Goal: Register for event/course

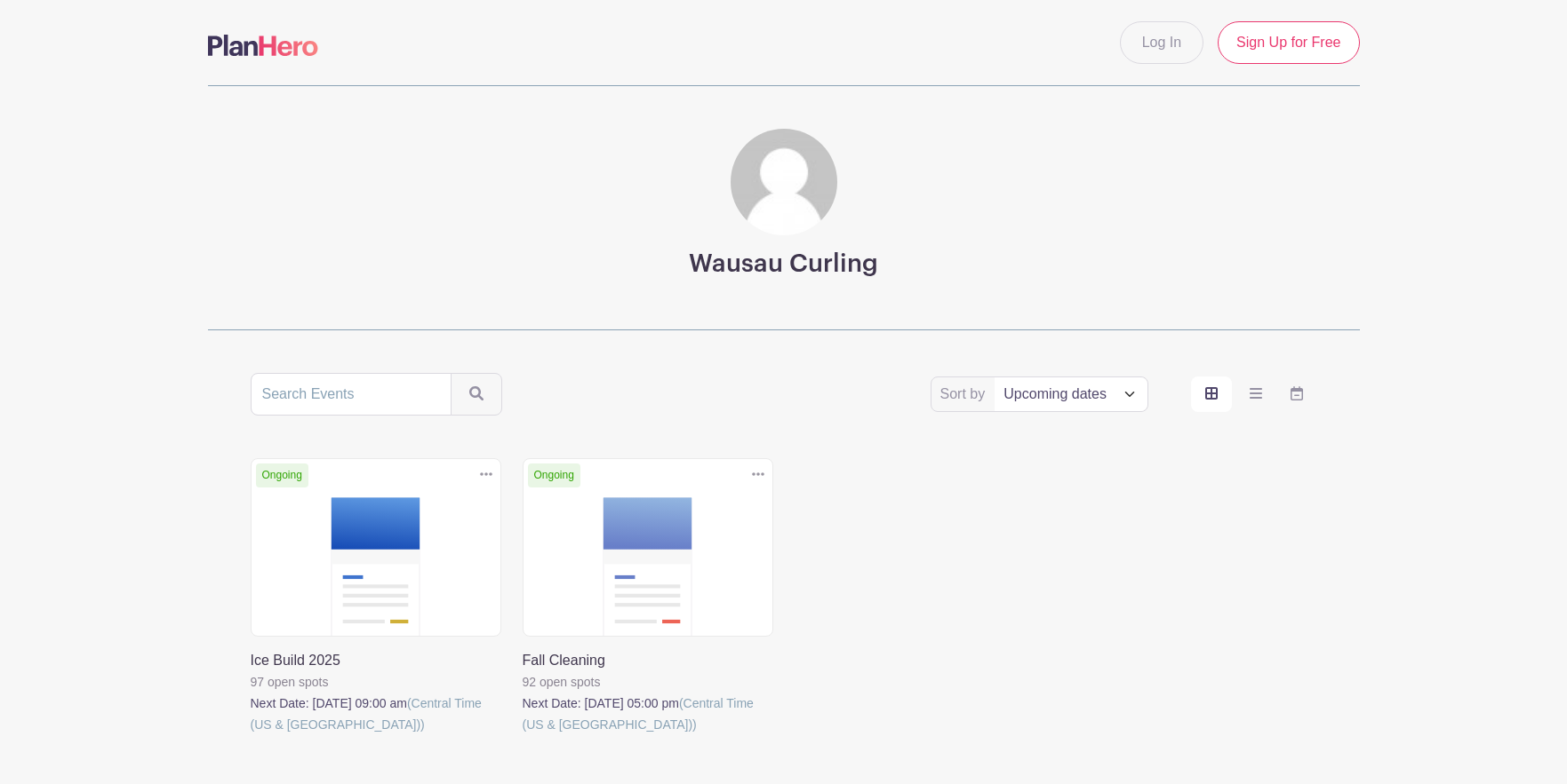
scroll to position [89, 0]
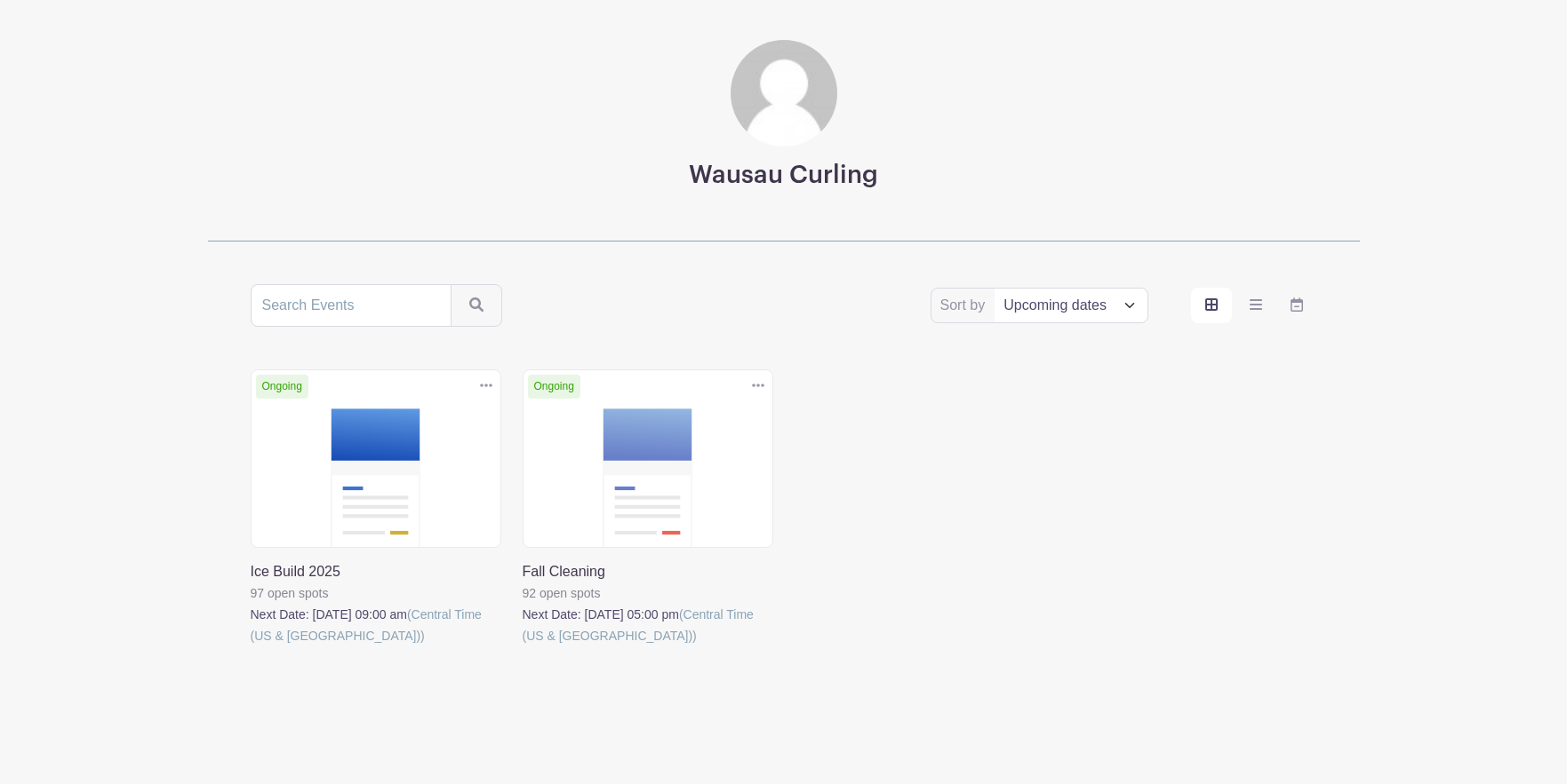
click at [250, 646] on link at bounding box center [250, 646] width 0 height 0
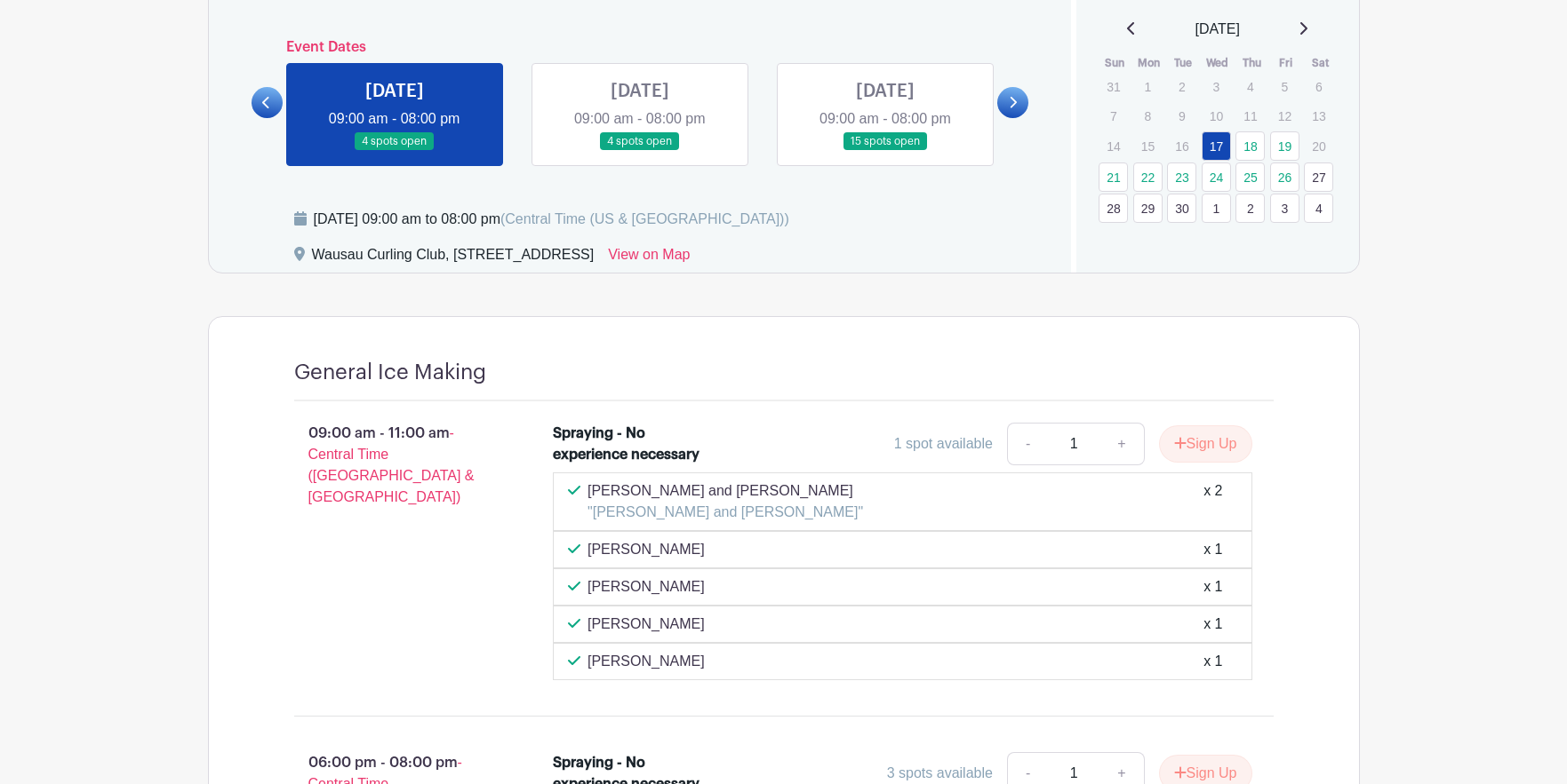
scroll to position [1066, 0]
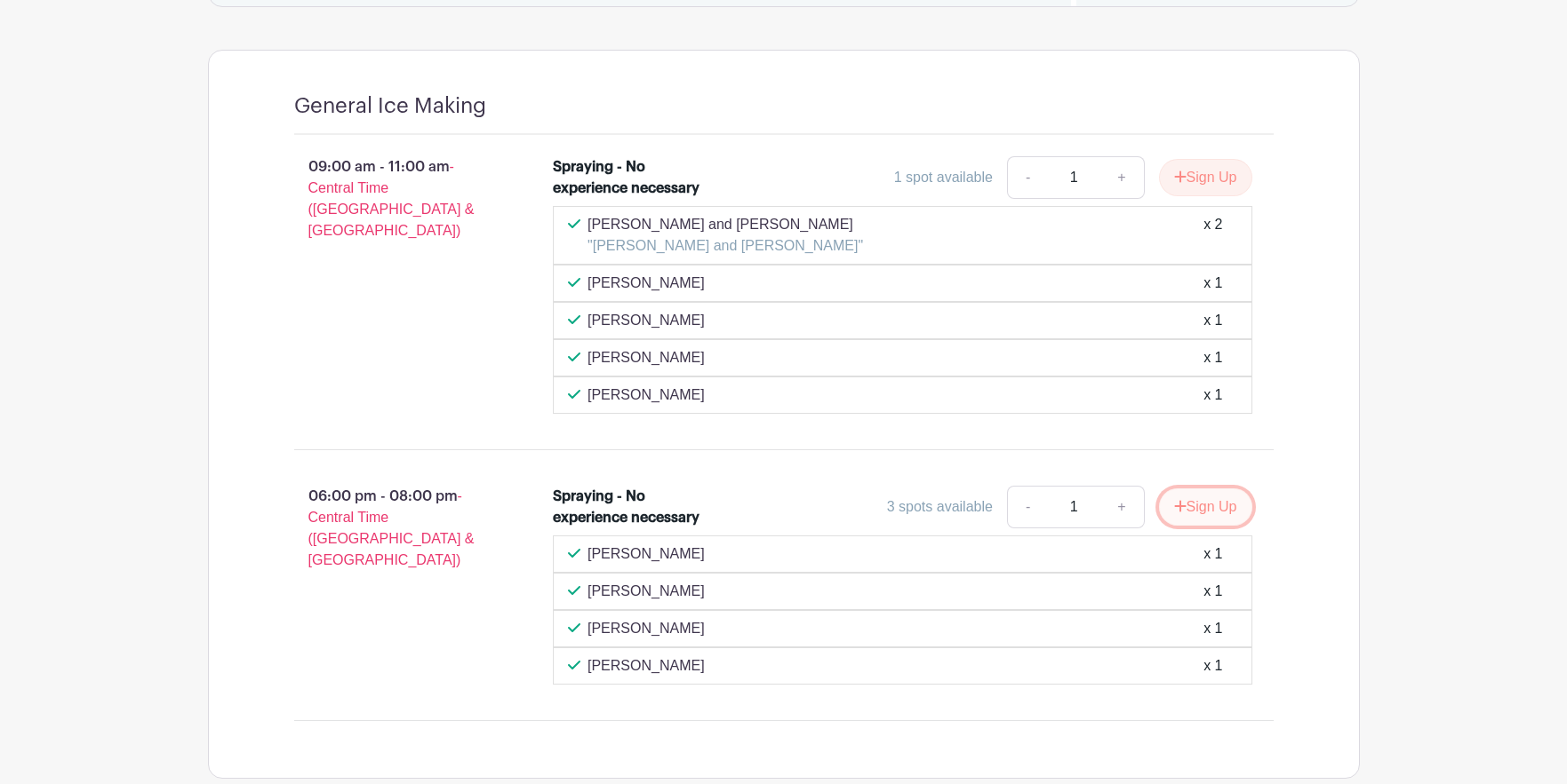
click at [1201, 511] on button "Sign Up" at bounding box center [1206, 507] width 94 height 37
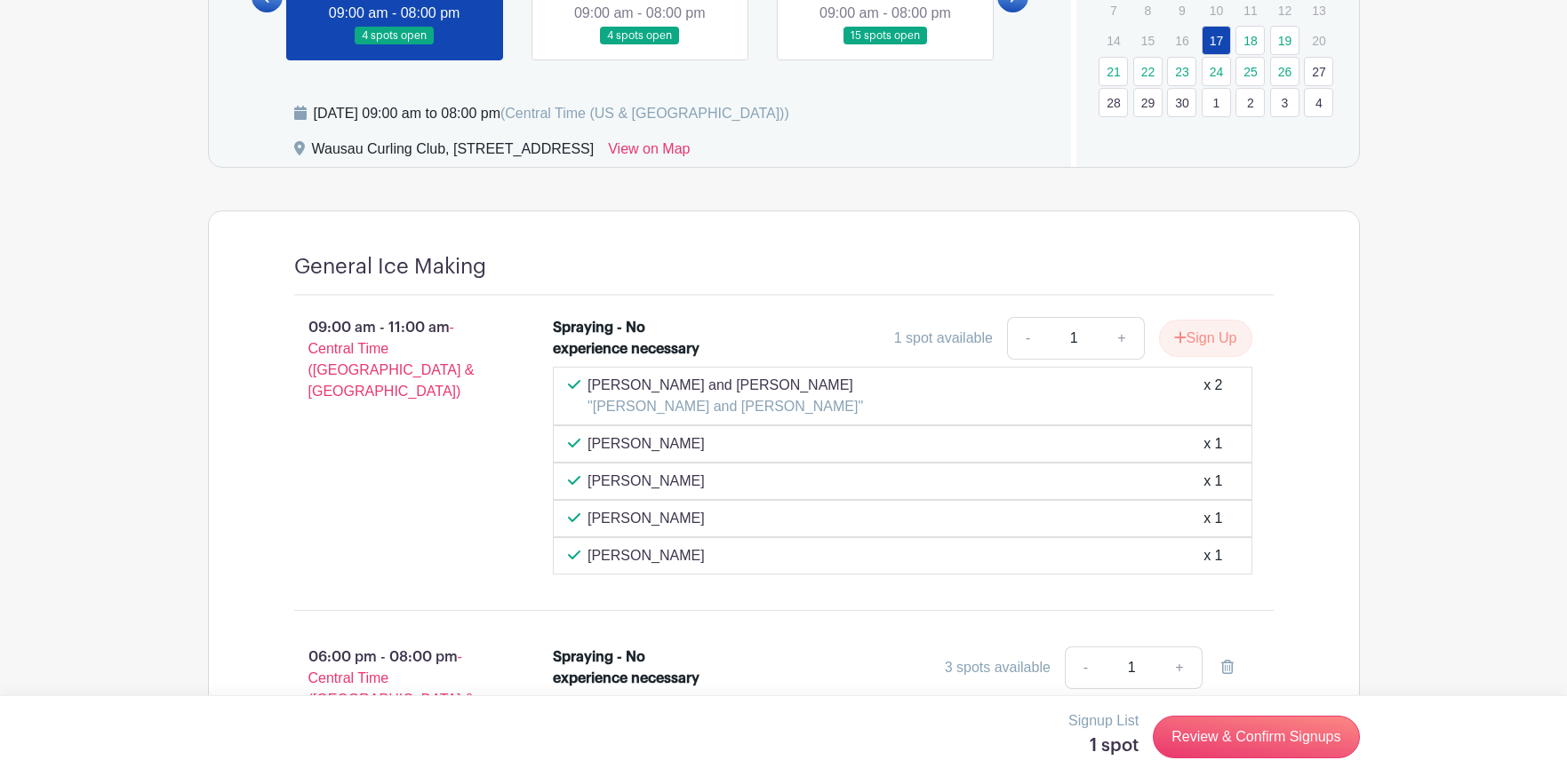
scroll to position [1172, 0]
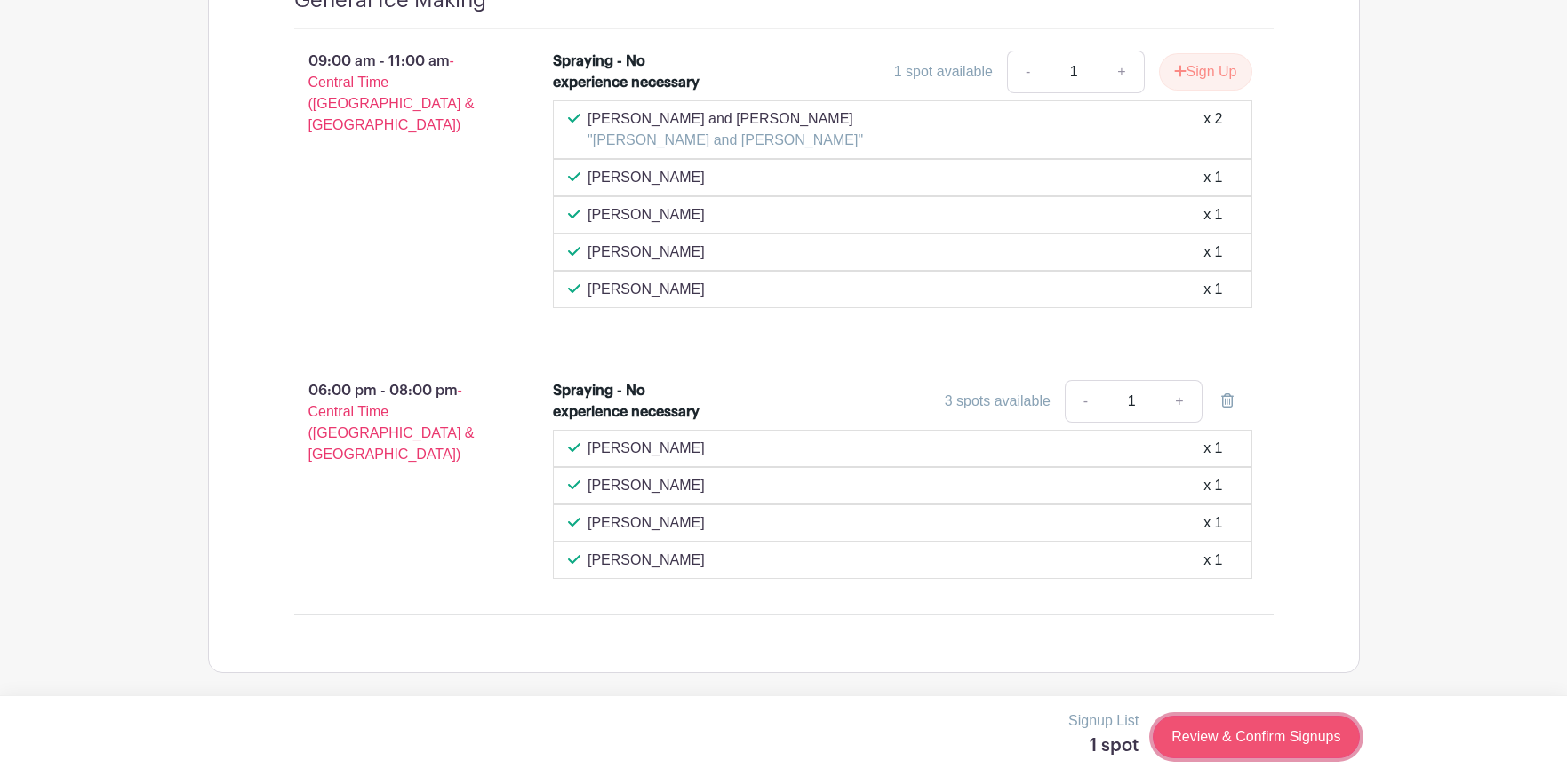
click at [1237, 736] on link "Review & Confirm Signups" at bounding box center [1255, 736] width 206 height 42
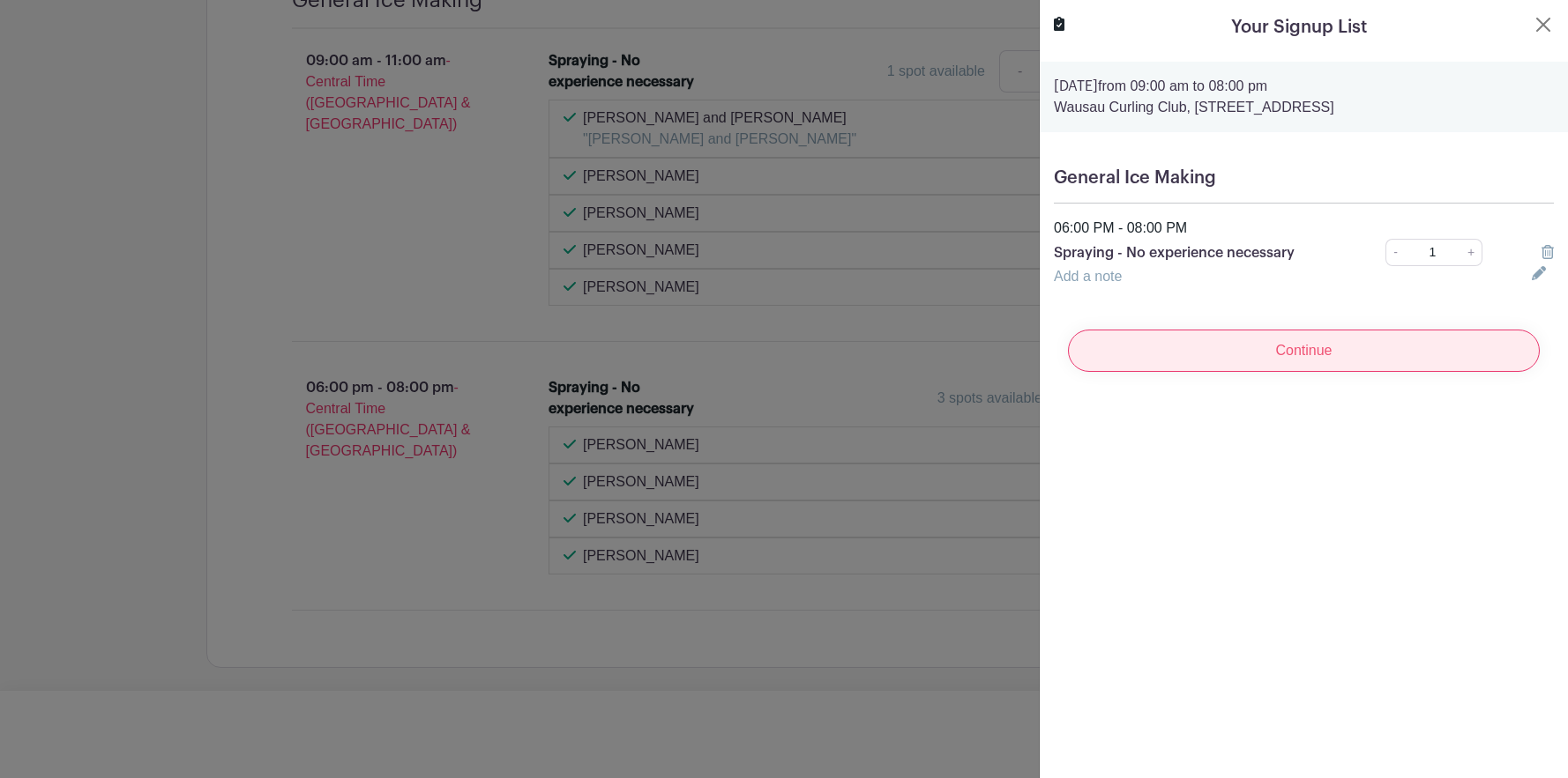
click at [1288, 356] on input "Continue" at bounding box center [1304, 350] width 472 height 42
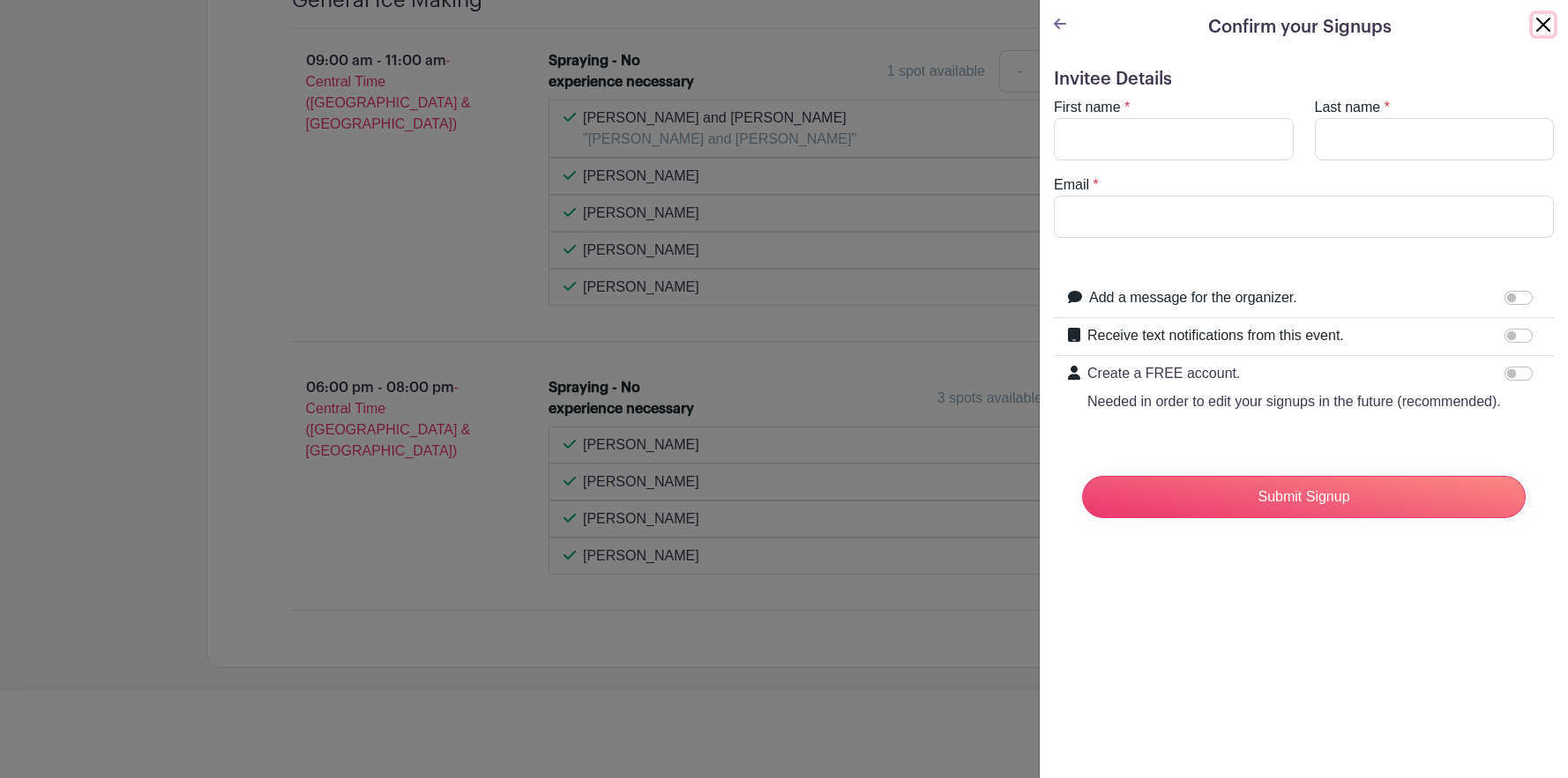
click at [1532, 21] on button "Close" at bounding box center [1543, 25] width 21 height 21
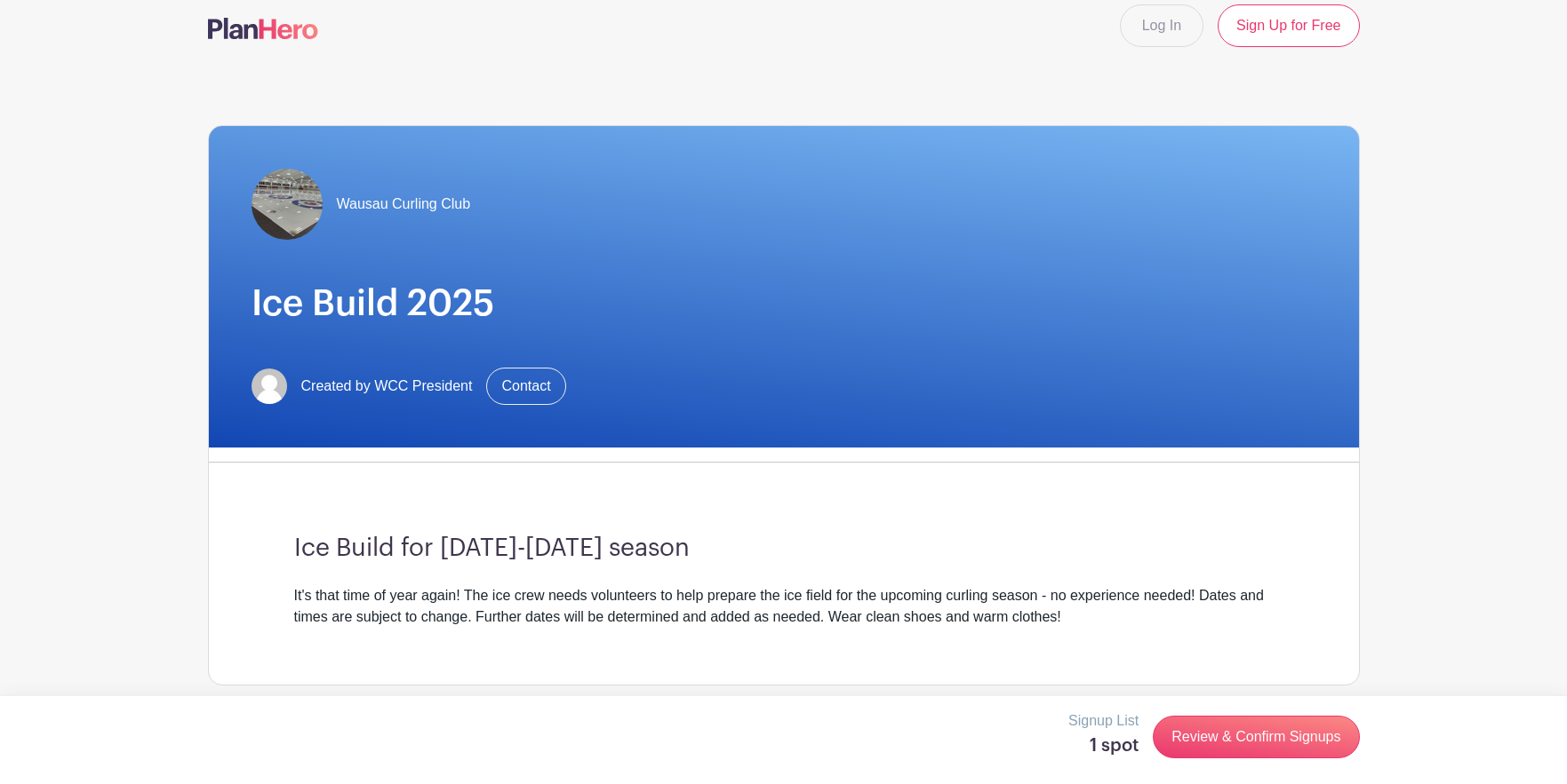
scroll to position [0, 0]
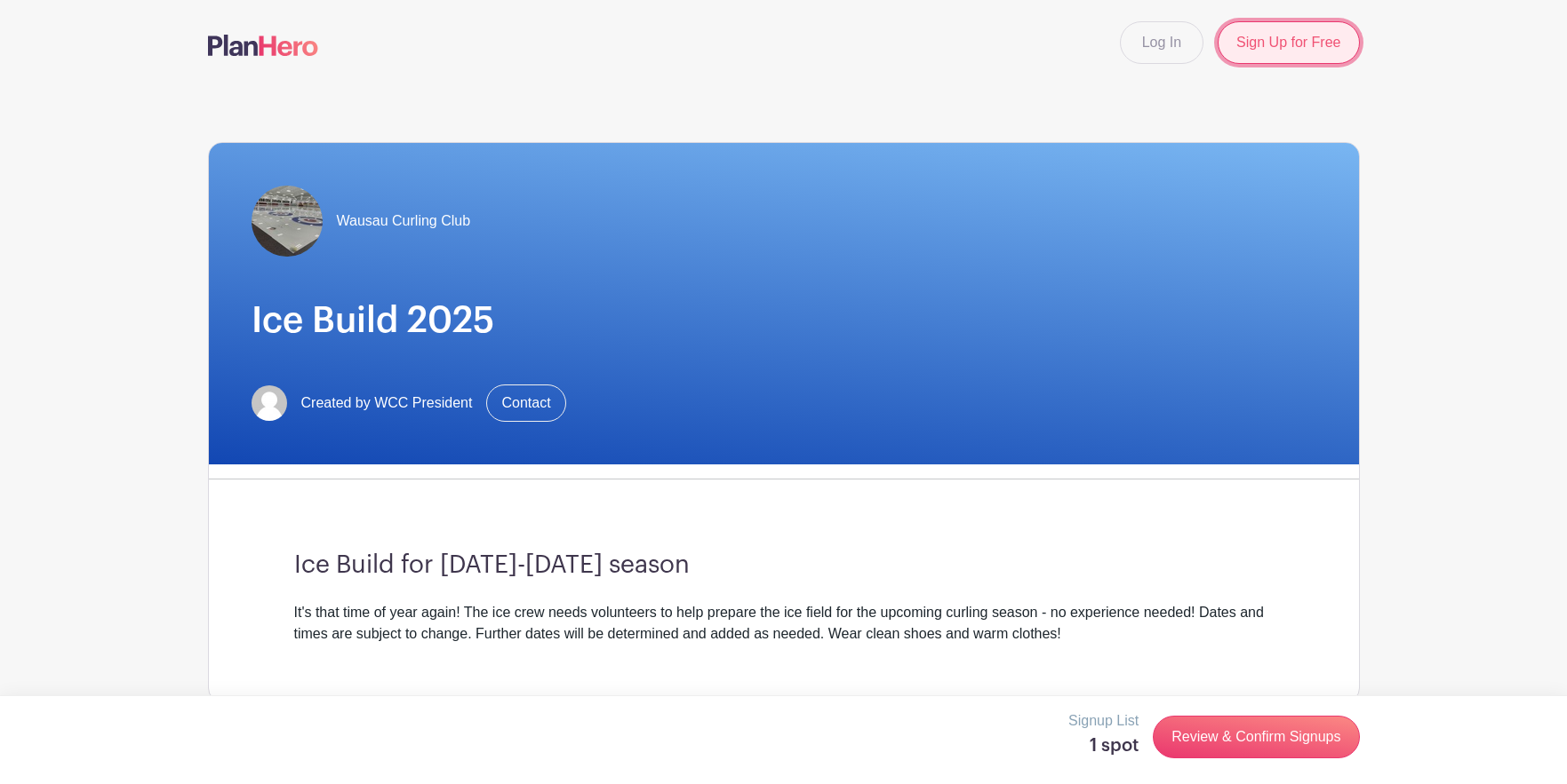
click at [1267, 43] on link "Sign Up for Free" at bounding box center [1288, 42] width 141 height 42
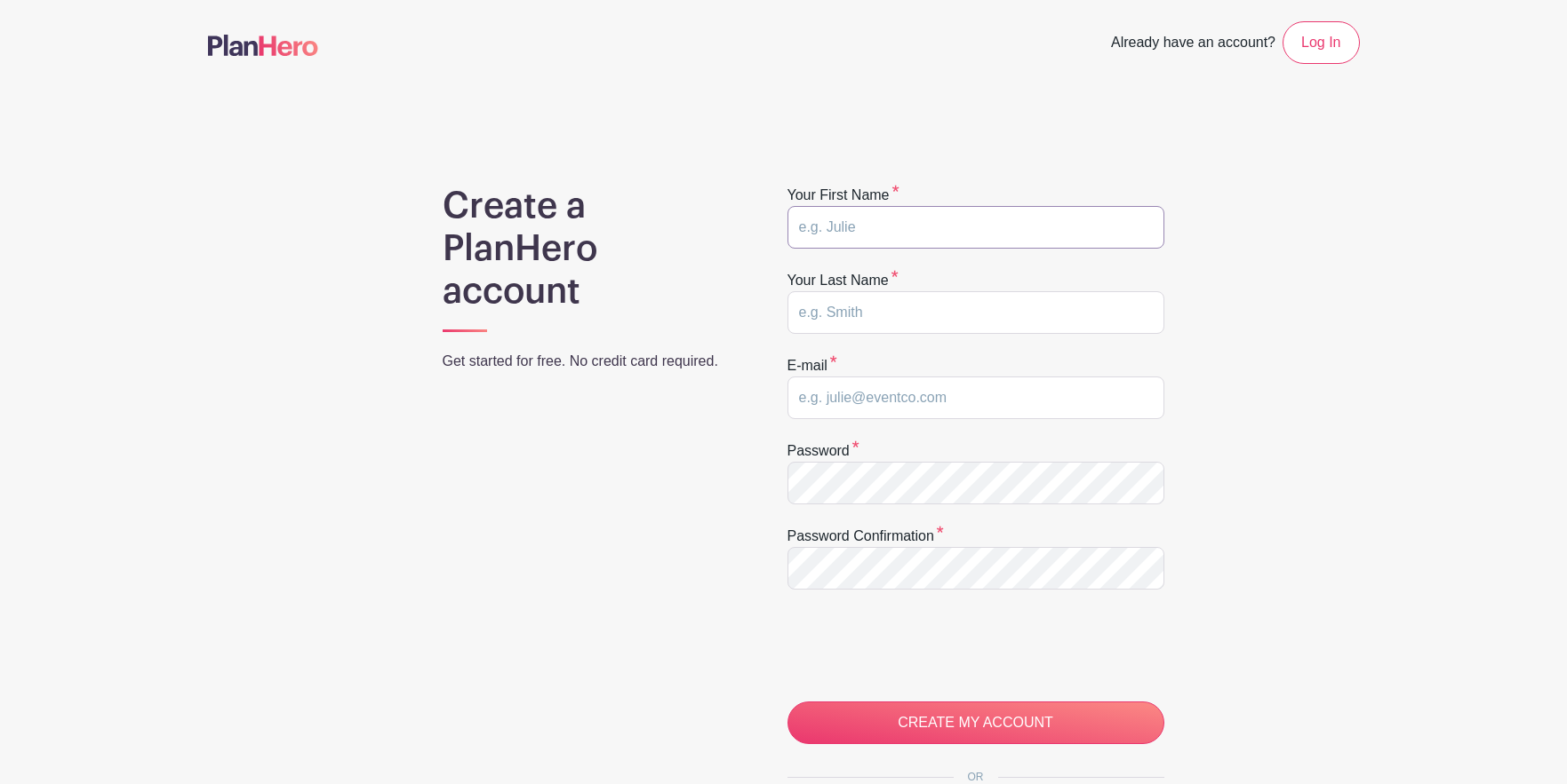
drag, startPoint x: 850, startPoint y: 223, endPoint x: 861, endPoint y: 222, distance: 11.0
click at [850, 223] on input "text" at bounding box center [975, 227] width 376 height 42
type input "James"
type input "Wendling"
type input "jwendling72@gmail.com"
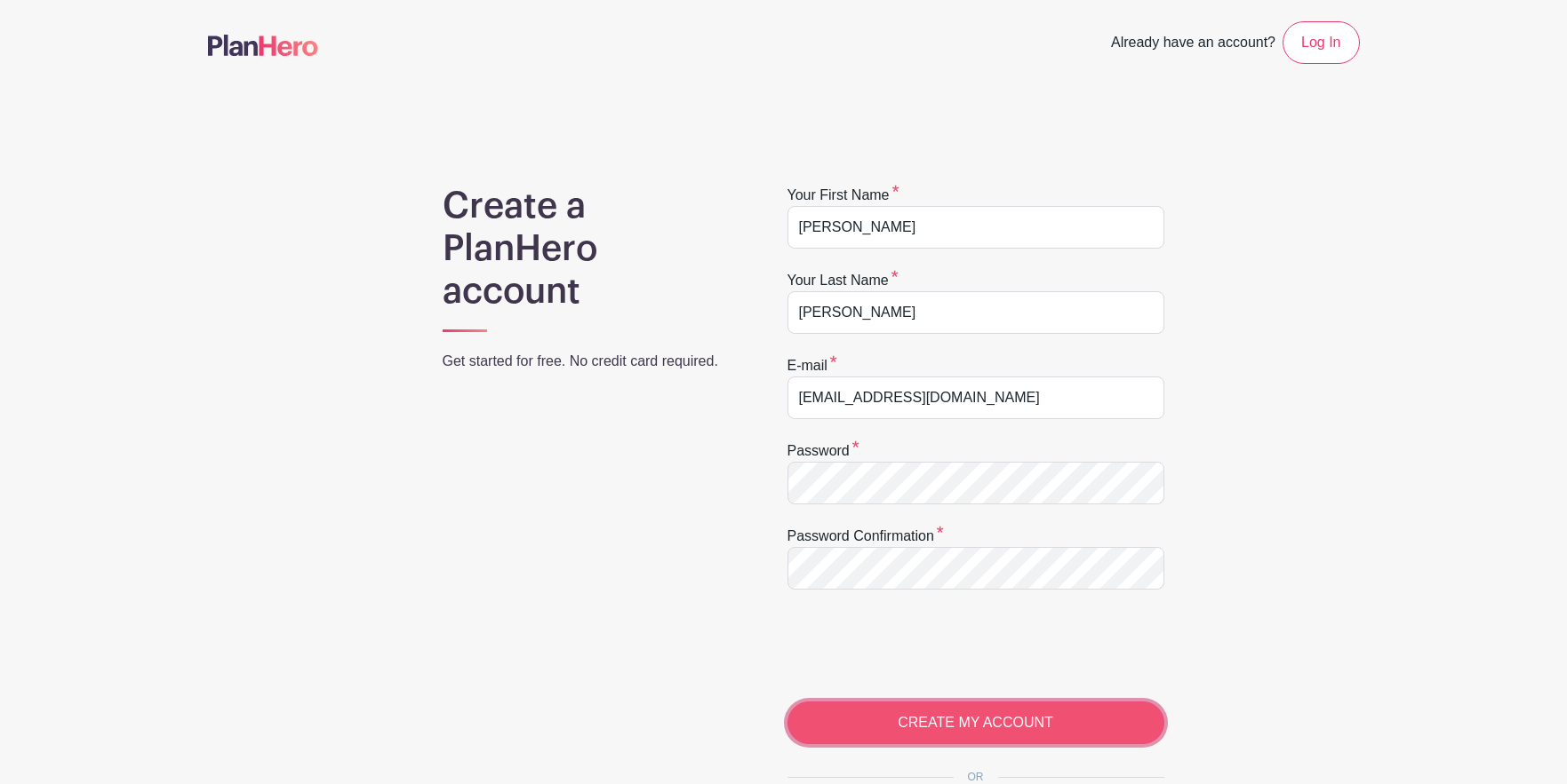
click at [950, 724] on input "CREATE MY ACCOUNT" at bounding box center [975, 723] width 376 height 42
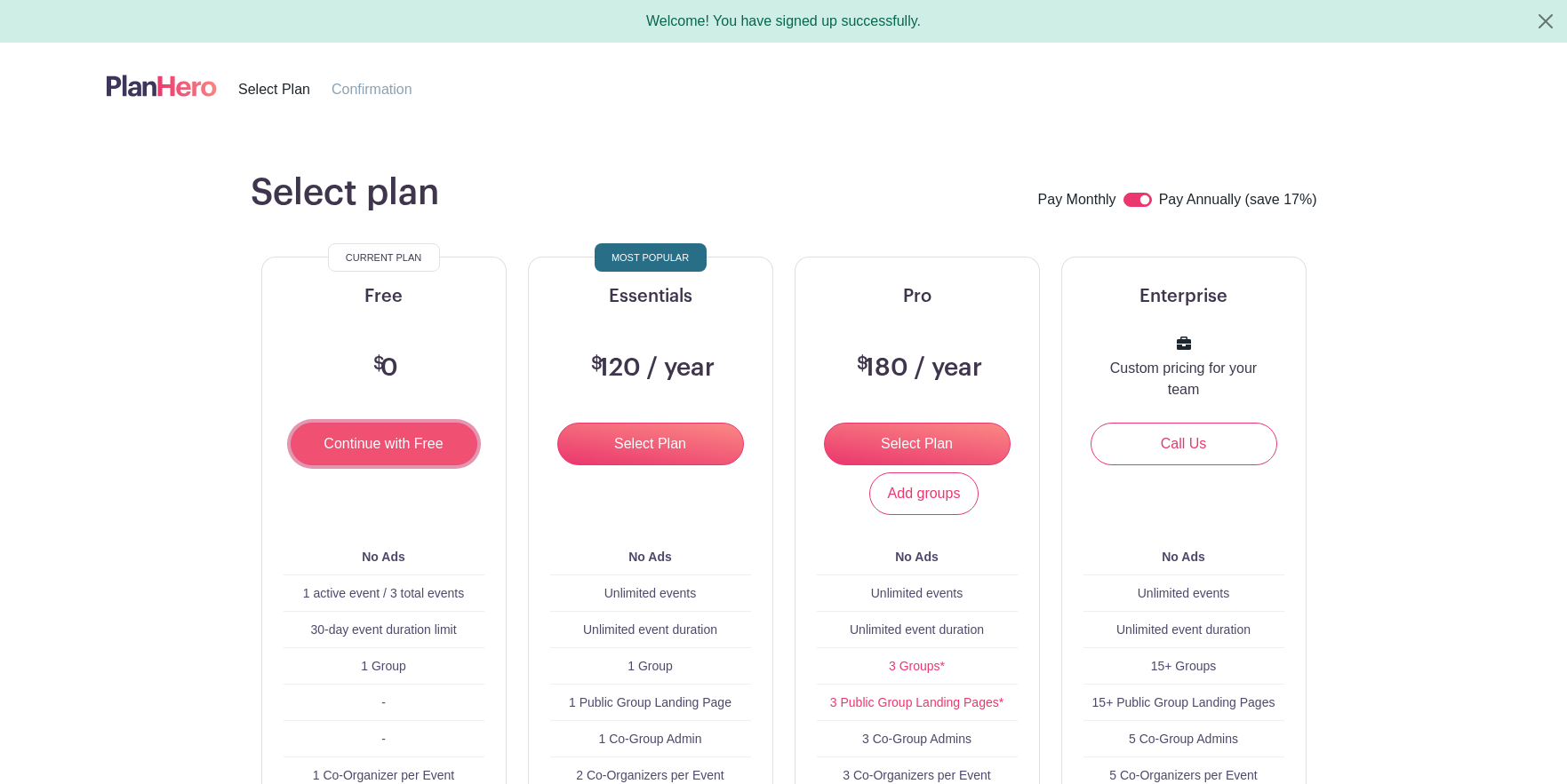
click at [385, 446] on input "Continue with Free" at bounding box center [384, 444] width 186 height 42
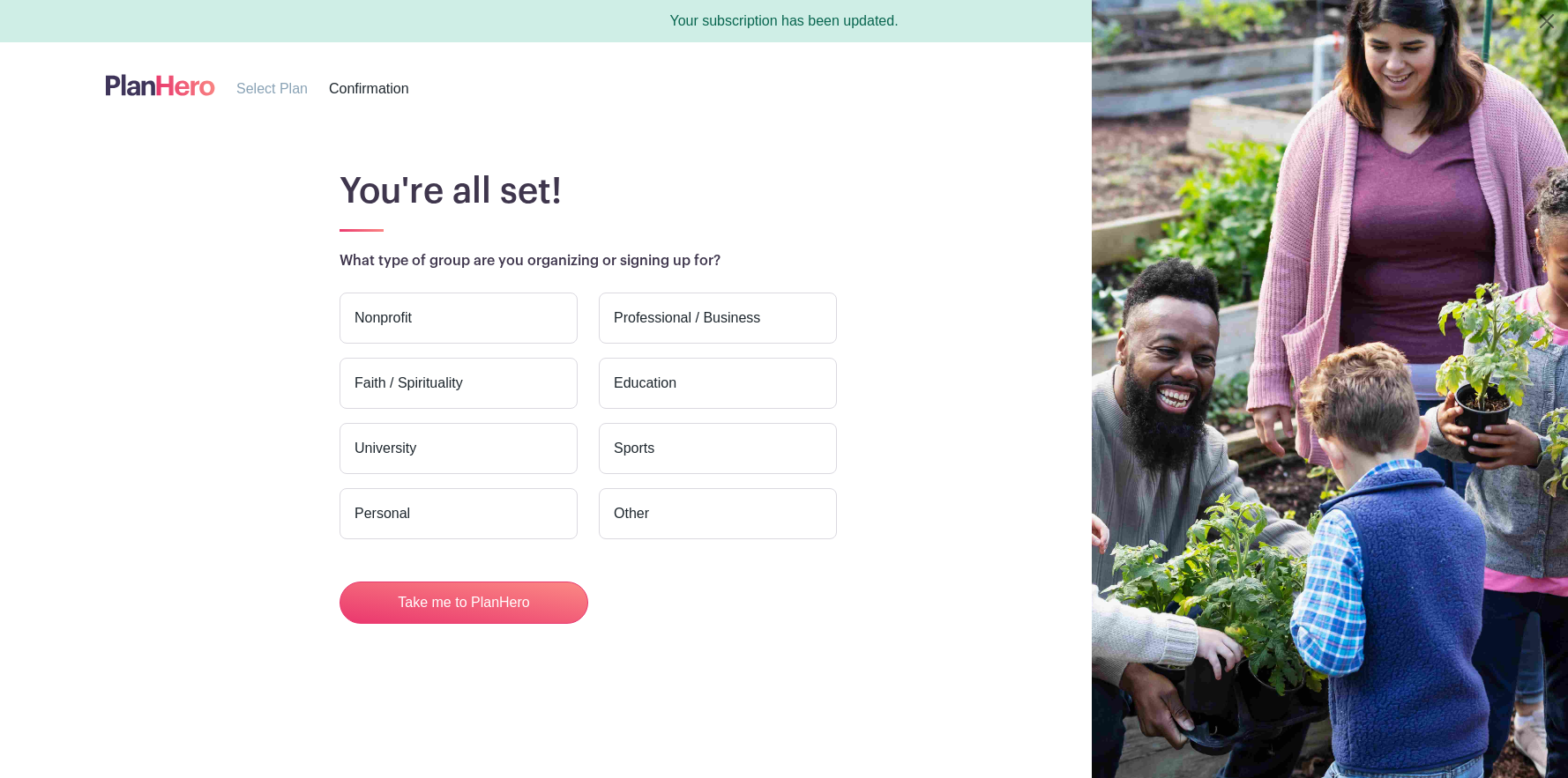
click at [663, 450] on label "Sports" at bounding box center [717, 448] width 238 height 51
click at [0, 0] on input "Sports" at bounding box center [0, 0] width 0 height 0
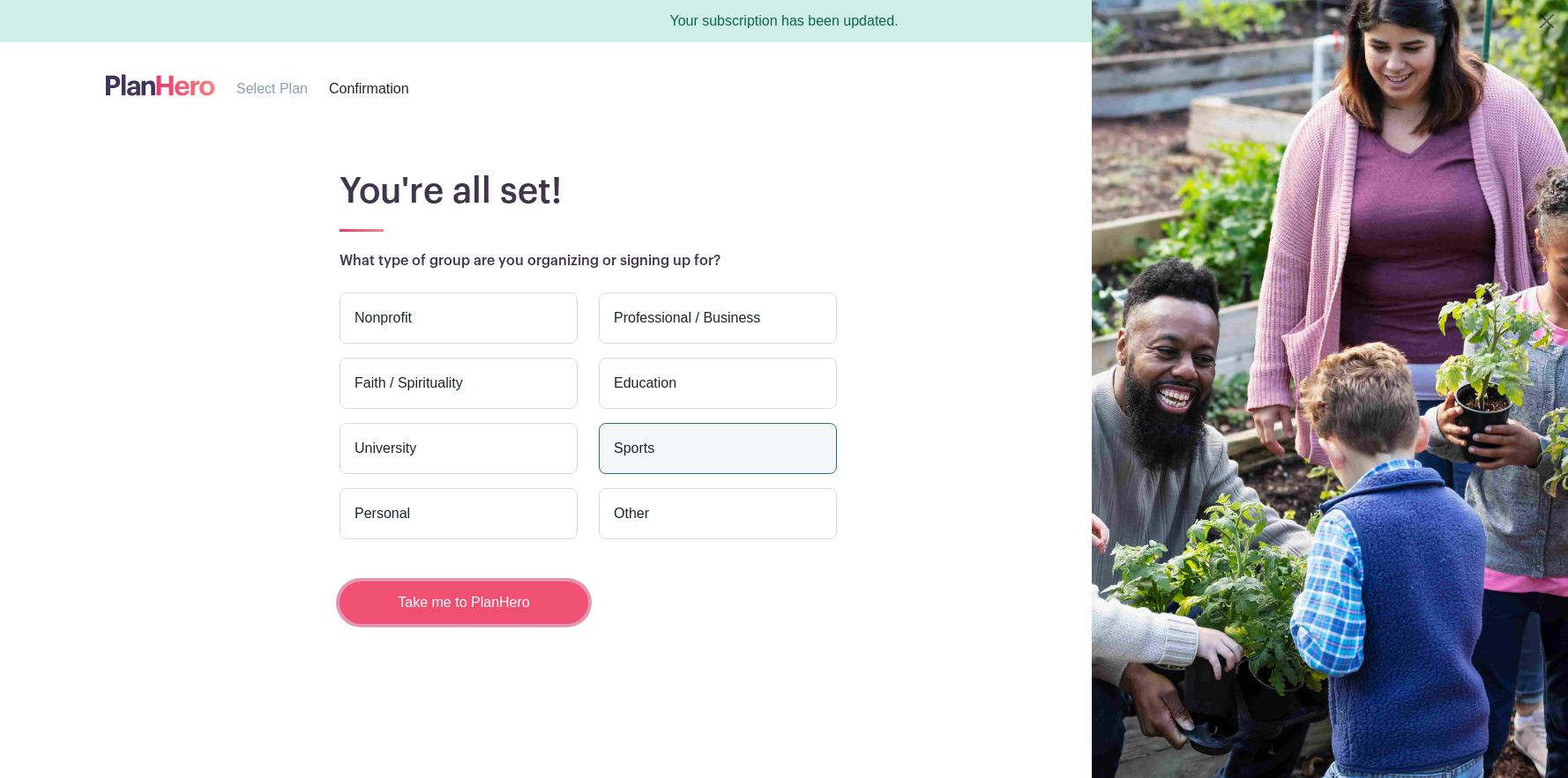
click at [465, 600] on button "Take me to PlanHero" at bounding box center [464, 602] width 248 height 42
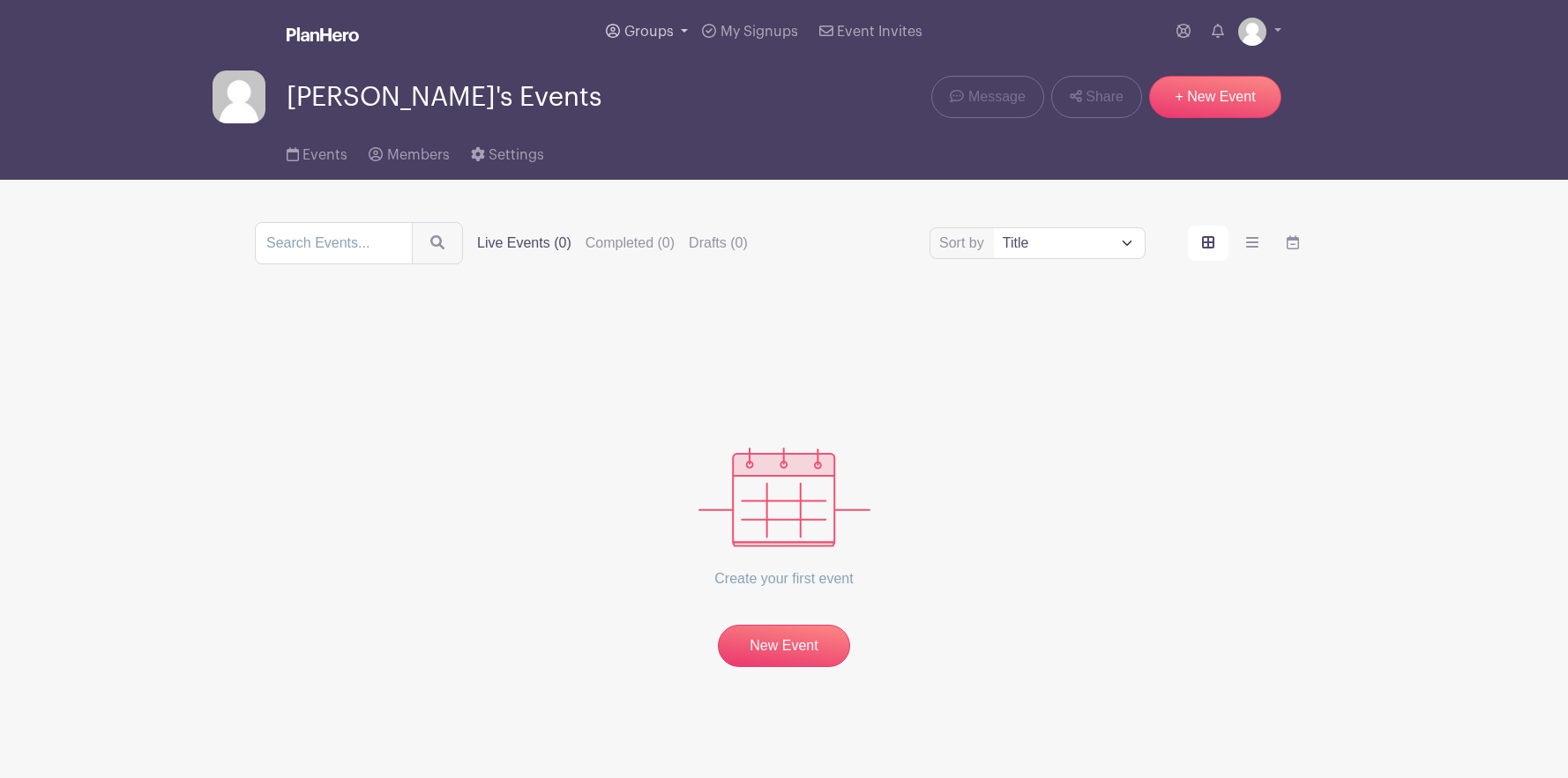
click at [664, 34] on span "Groups" at bounding box center [649, 32] width 49 height 14
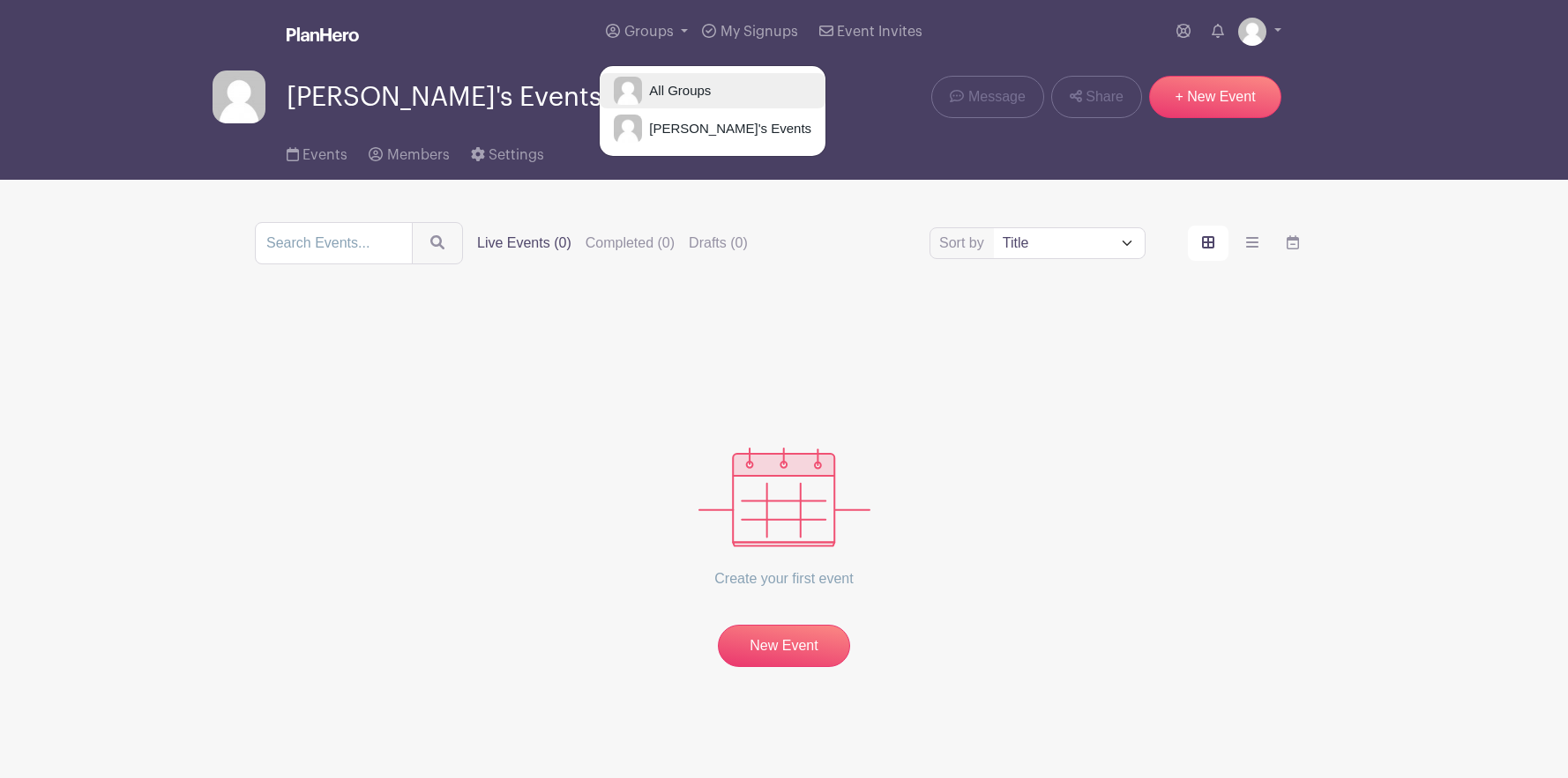
click at [689, 92] on span "All Groups" at bounding box center [675, 91] width 69 height 21
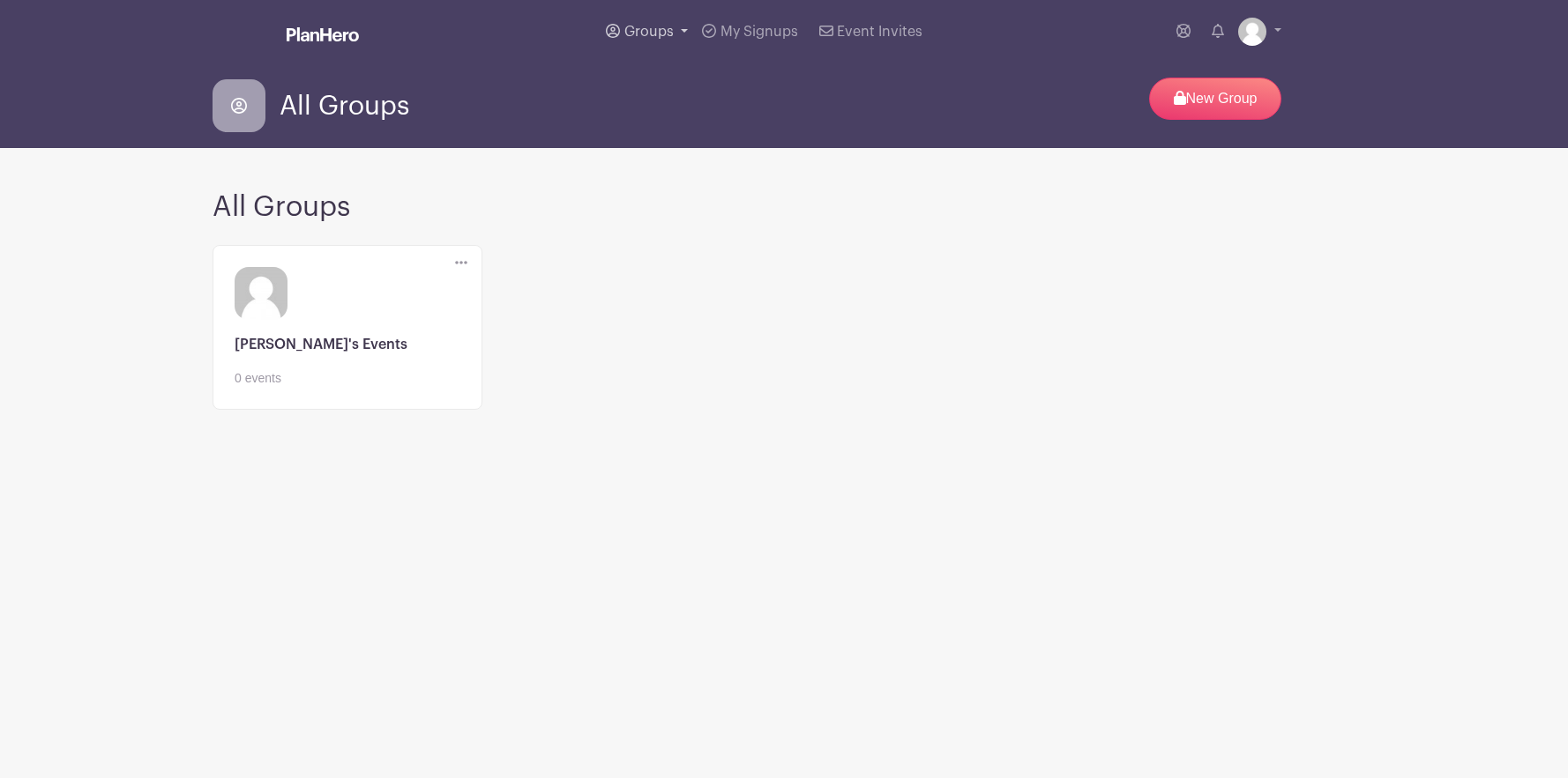
click at [638, 35] on span "Groups" at bounding box center [649, 32] width 49 height 14
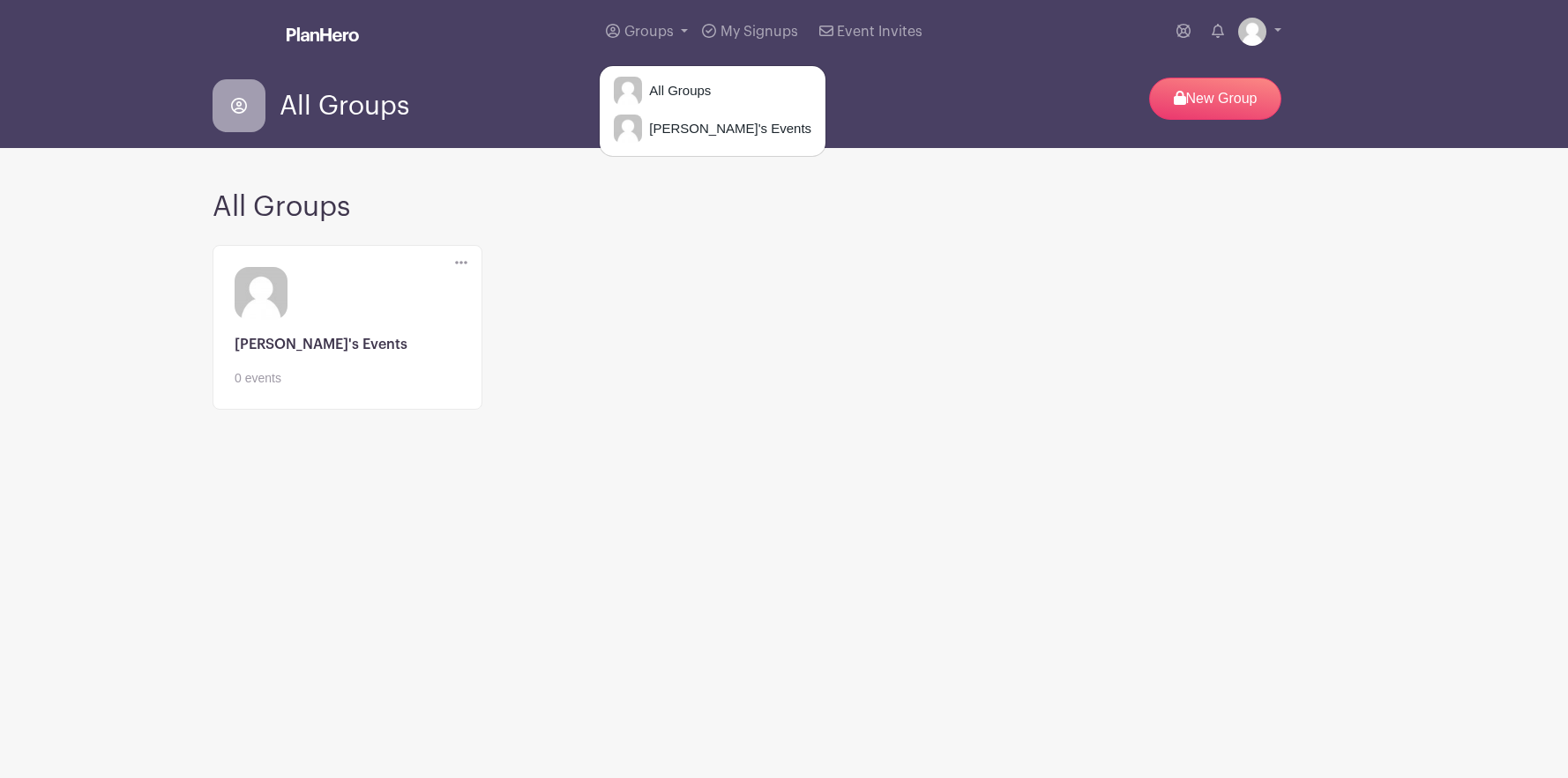
click at [751, 215] on h2 "All Groups" at bounding box center [784, 207] width 1143 height 34
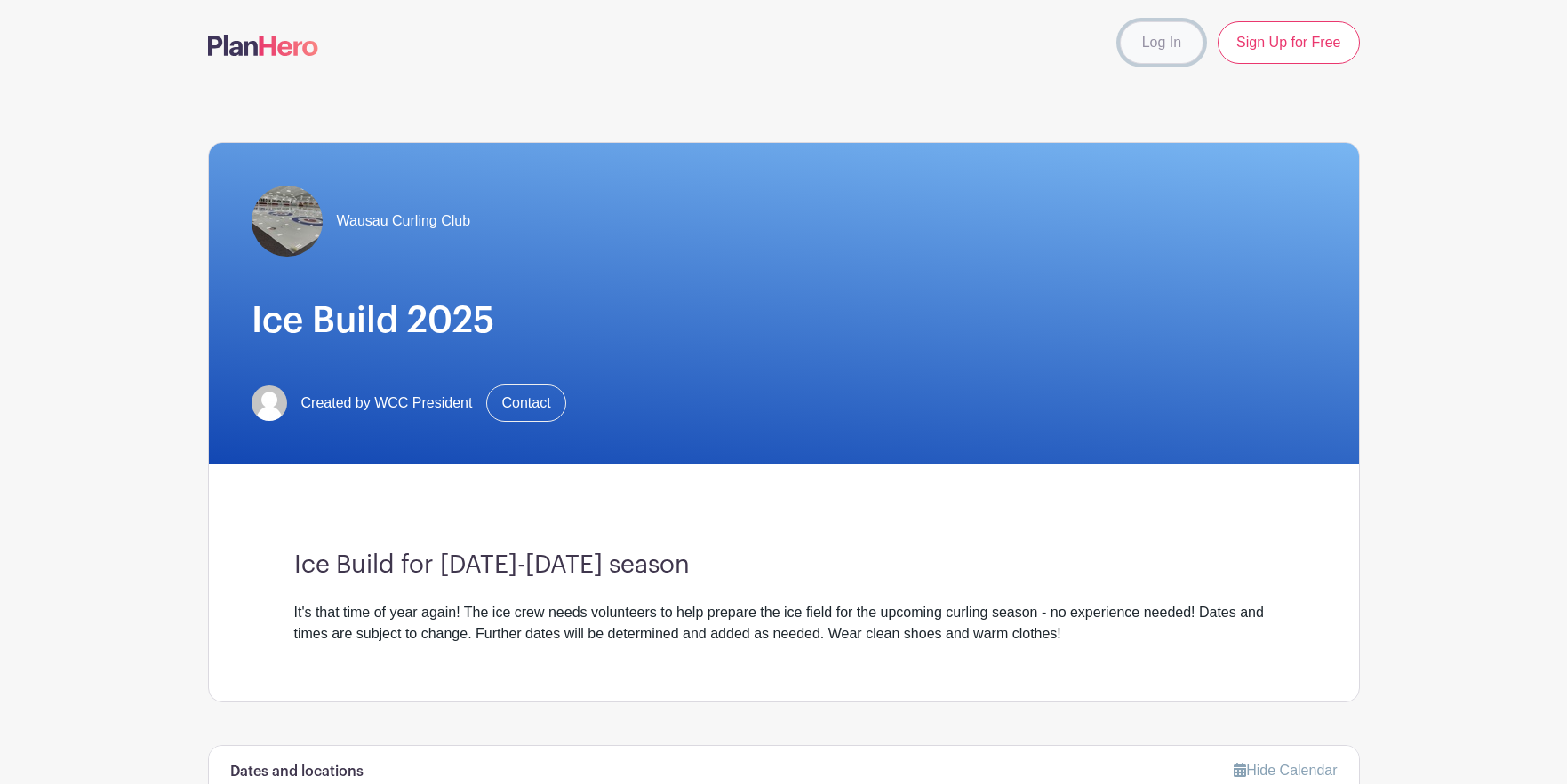
click at [1137, 48] on link "Log In" at bounding box center [1162, 42] width 84 height 42
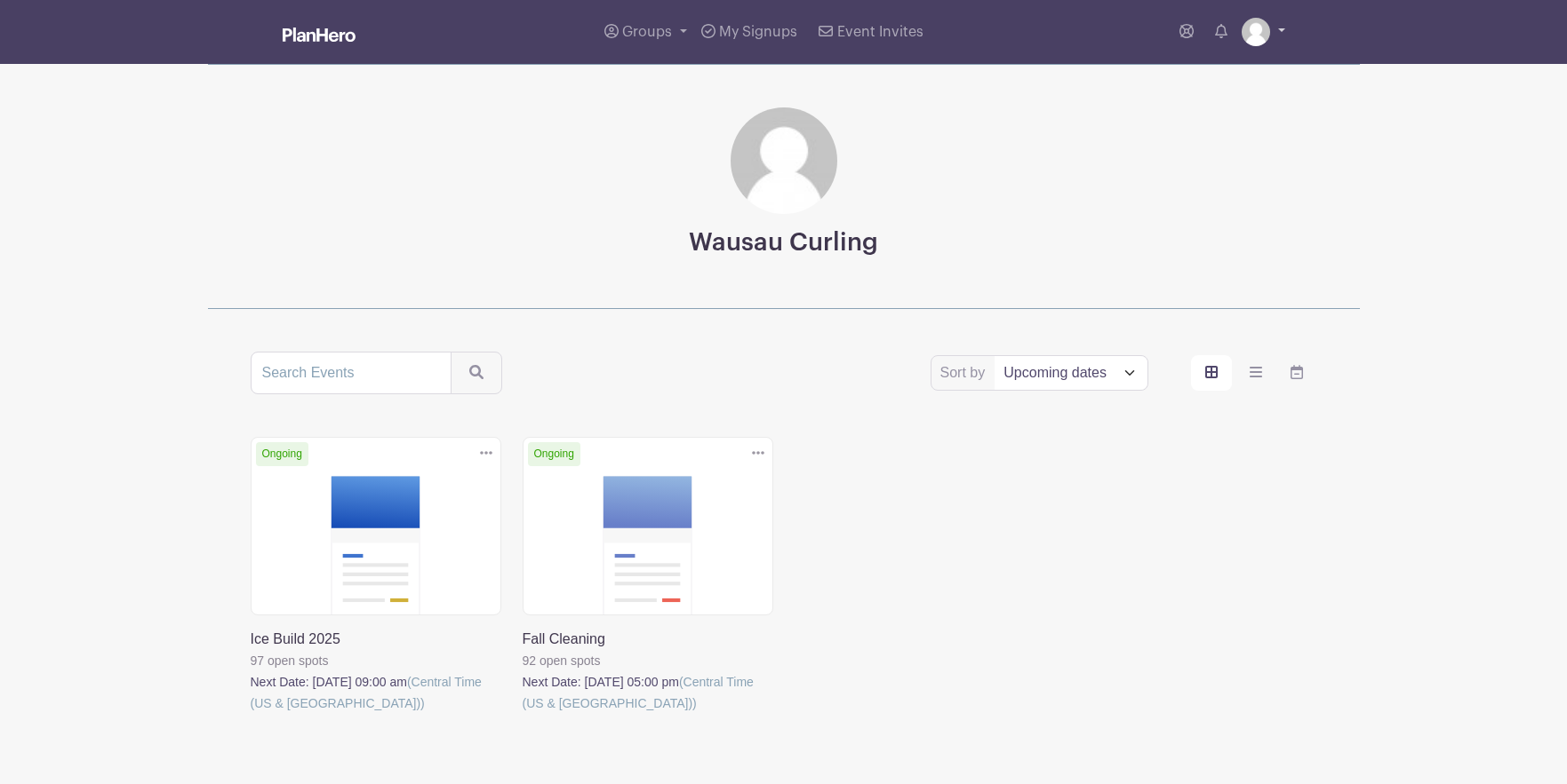
click at [1284, 34] on link at bounding box center [1264, 32] width 43 height 29
click at [1079, 170] on div "Wausau Curling" at bounding box center [784, 186] width 1152 height 245
click at [250, 714] on link at bounding box center [250, 714] width 0 height 0
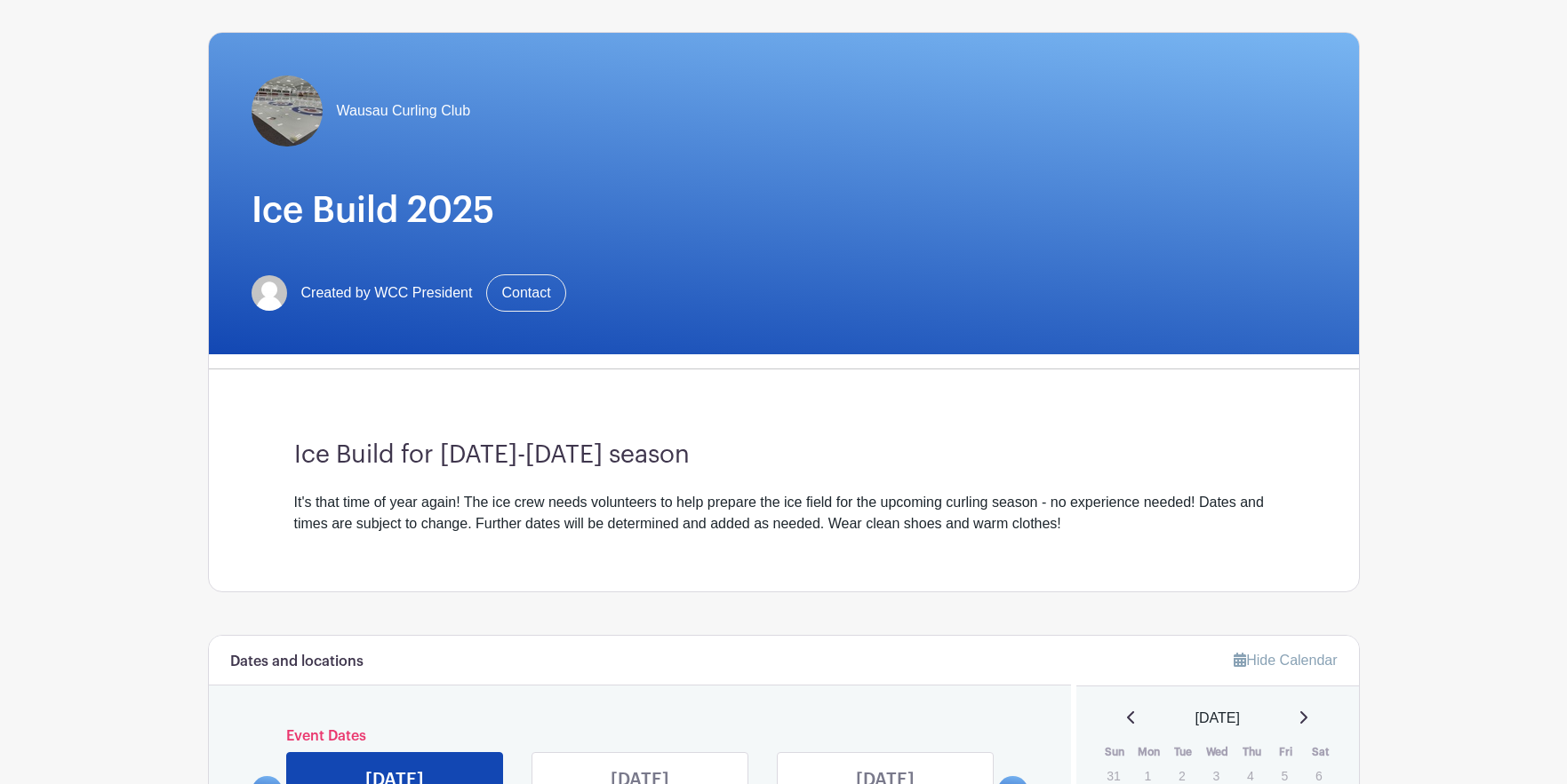
scroll to position [356, 0]
